Goal: Transaction & Acquisition: Purchase product/service

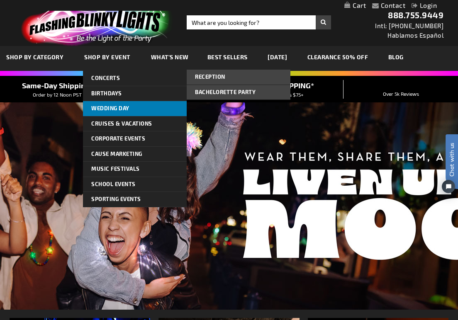
click at [115, 106] on span "Wedding Day" at bounding box center [110, 108] width 38 height 7
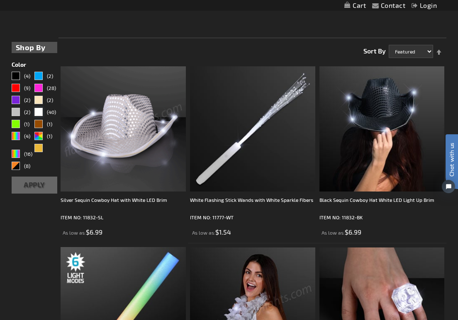
click at [43, 113] on link "(40)" at bounding box center [45, 113] width 22 height 10
click at [39, 112] on div "White" at bounding box center [38, 112] width 8 height 8
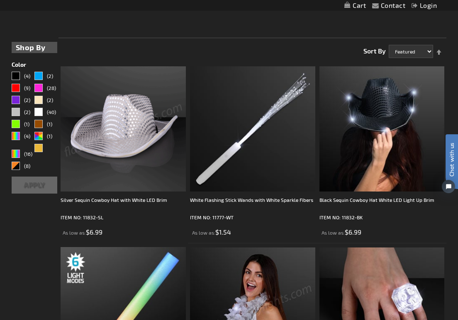
click at [41, 190] on button "Apply" at bounding box center [35, 185] width 46 height 17
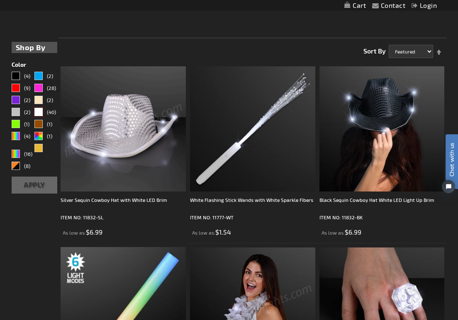
click at [39, 111] on div "White" at bounding box center [38, 112] width 8 height 8
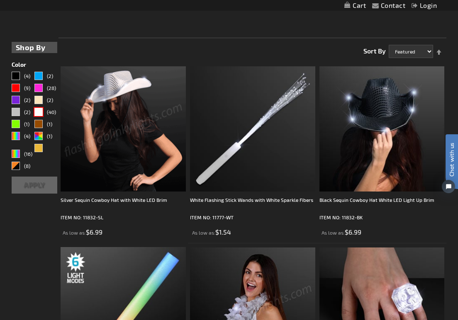
click at [38, 185] on button "Apply" at bounding box center [35, 185] width 46 height 17
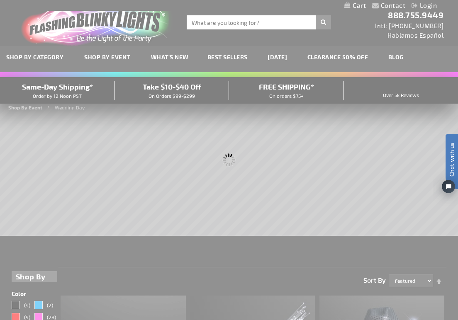
scroll to position [2, 0]
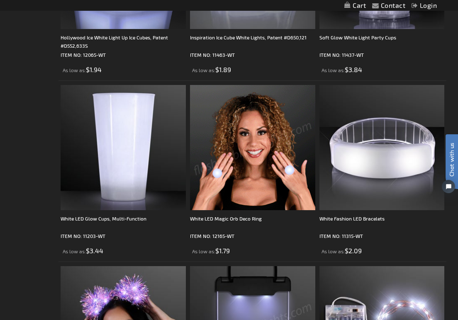
scroll to position [1316, 0]
